Goal: Task Accomplishment & Management: Use online tool/utility

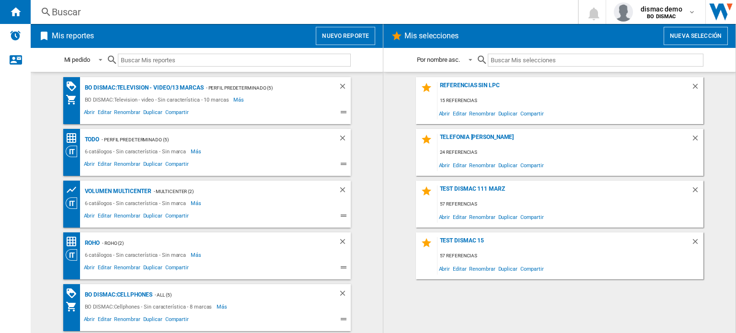
click at [359, 35] on button "Nuevo reporte" at bounding box center [345, 36] width 59 height 18
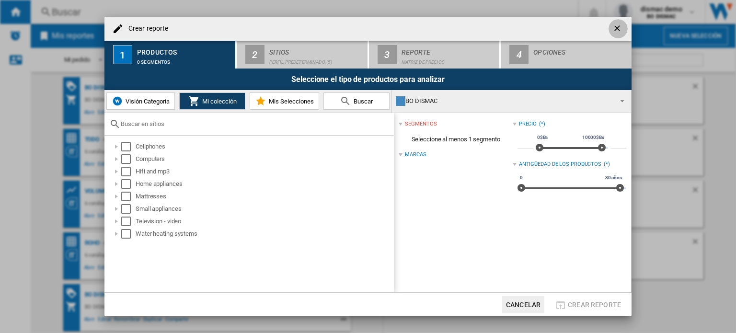
click at [617, 27] on ng-md-icon "getI18NText('BUTTONS.CLOSE_DIALOG')" at bounding box center [619, 29] width 12 height 12
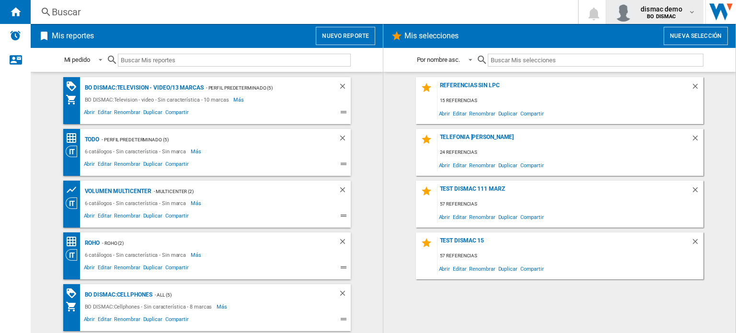
click at [659, 6] on span "dismac demo" at bounding box center [662, 9] width 42 height 10
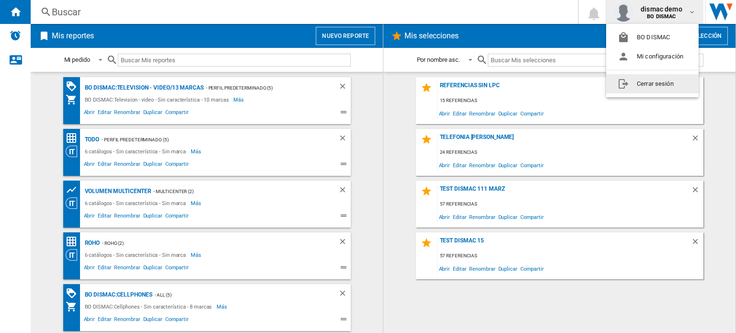
click at [656, 83] on button "Cerrar sesión" at bounding box center [652, 83] width 93 height 19
